Goal: Information Seeking & Learning: Learn about a topic

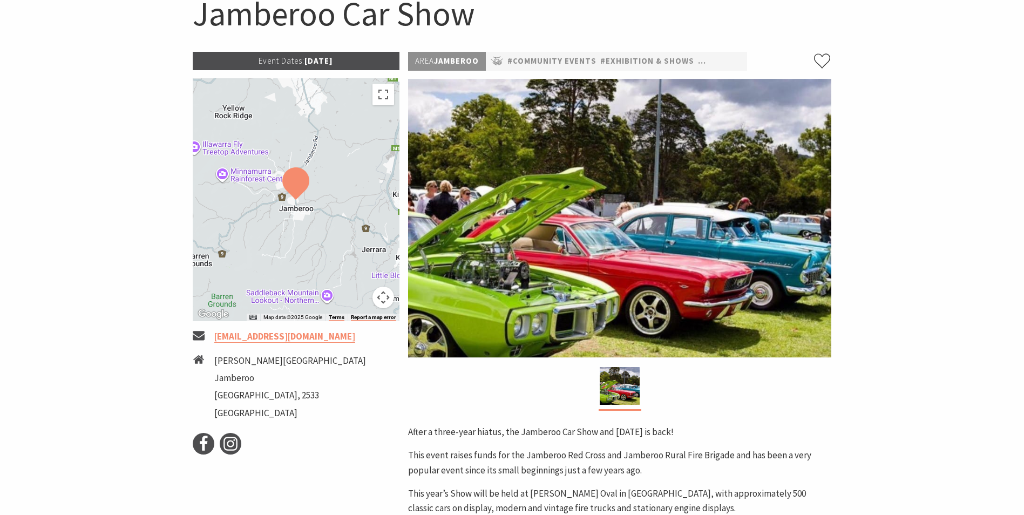
scroll to position [130, 0]
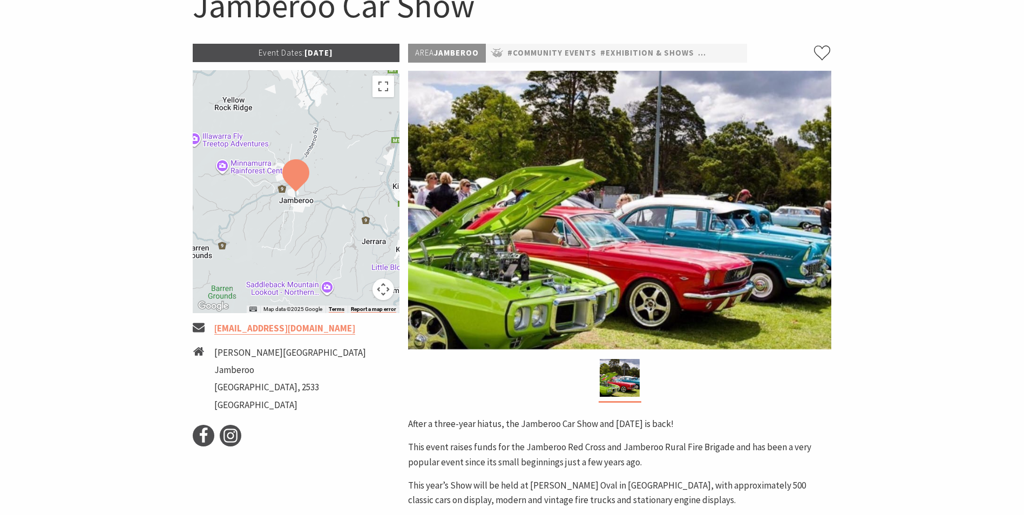
click at [332, 168] on div at bounding box center [296, 191] width 207 height 243
click at [299, 229] on div at bounding box center [296, 191] width 207 height 243
click at [293, 179] on img at bounding box center [295, 175] width 27 height 32
